Goal: Information Seeking & Learning: Learn about a topic

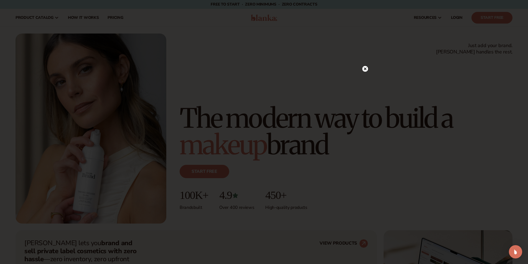
click at [365, 69] on icon at bounding box center [364, 69] width 3 height 3
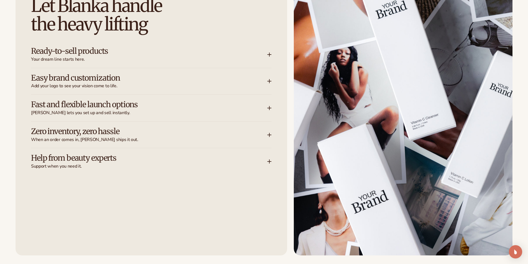
scroll to position [750, 0]
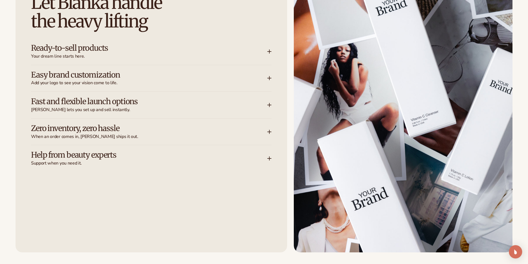
click at [271, 50] on icon at bounding box center [269, 51] width 4 height 4
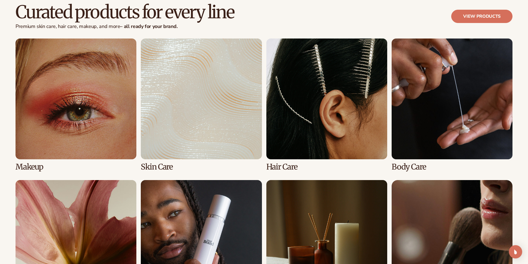
scroll to position [1138, 0]
click at [179, 94] on link "2 / 8" at bounding box center [201, 104] width 121 height 133
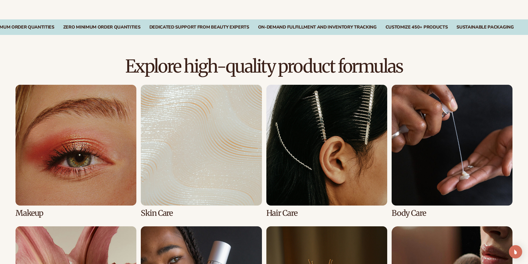
scroll to position [332, 0]
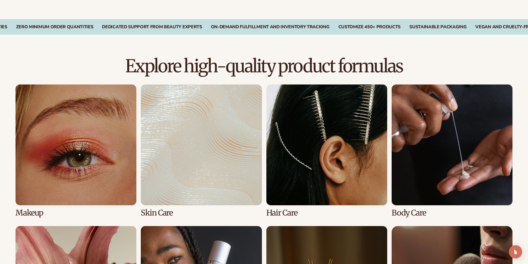
click at [324, 157] on link "3 / 8" at bounding box center [326, 150] width 121 height 133
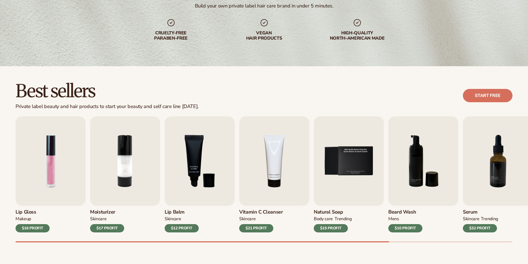
scroll to position [83, 0]
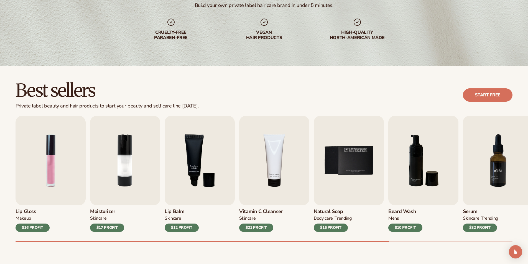
click at [498, 181] on img "7 / 9" at bounding box center [498, 160] width 70 height 89
click at [477, 228] on div "$32 PROFIT" at bounding box center [480, 228] width 34 height 8
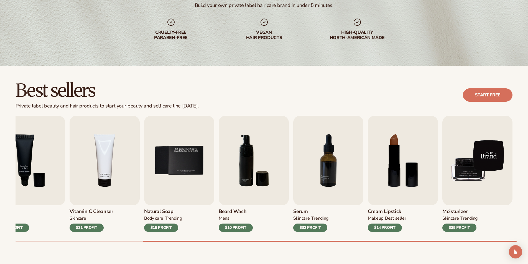
click at [488, 169] on img "9 / 9" at bounding box center [477, 160] width 70 height 89
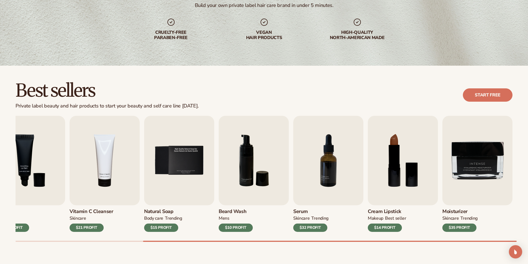
click at [460, 214] on h3 "Moisturizer" at bounding box center [459, 212] width 35 height 6
